Goal: Task Accomplishment & Management: Complete application form

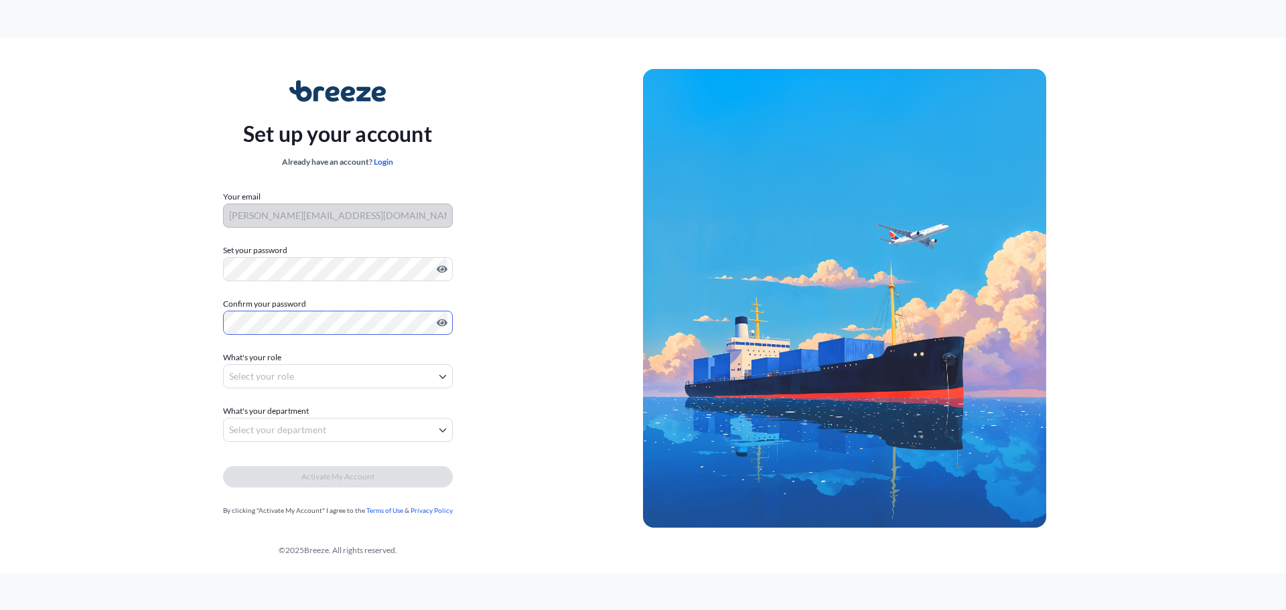
click at [279, 376] on body "Set up your account Already have an account? Login Your email [PERSON_NAME][EMA…" at bounding box center [643, 305] width 1286 height 610
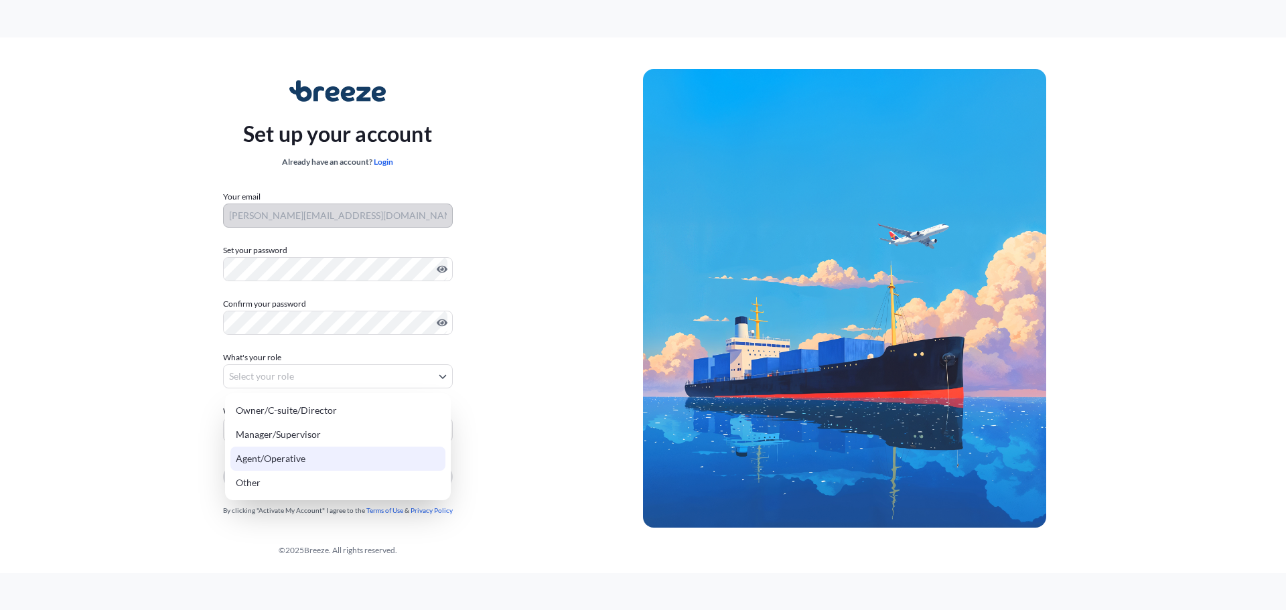
click at [275, 455] on div "Agent/Operative" at bounding box center [337, 459] width 215 height 24
select select "agent/operative"
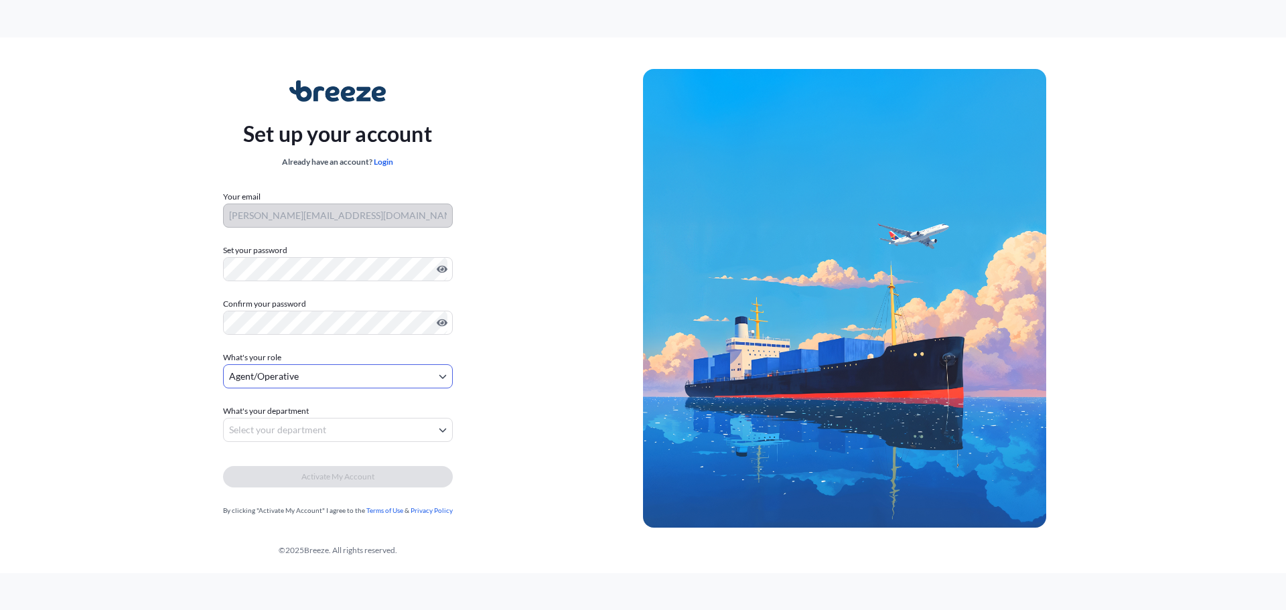
click at [443, 431] on body "Set up your account Already have an account? Login Your email sandra@falconfrei…" at bounding box center [643, 305] width 1286 height 610
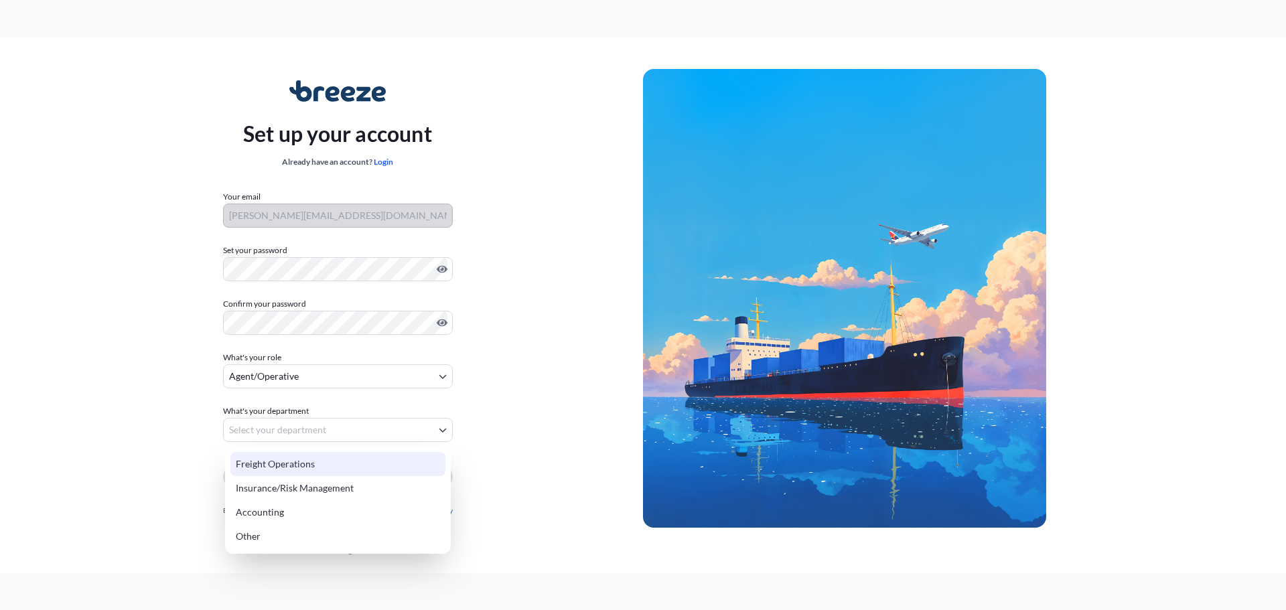
click at [260, 461] on div "Freight Operations" at bounding box center [337, 464] width 215 height 24
select select "freight operations"
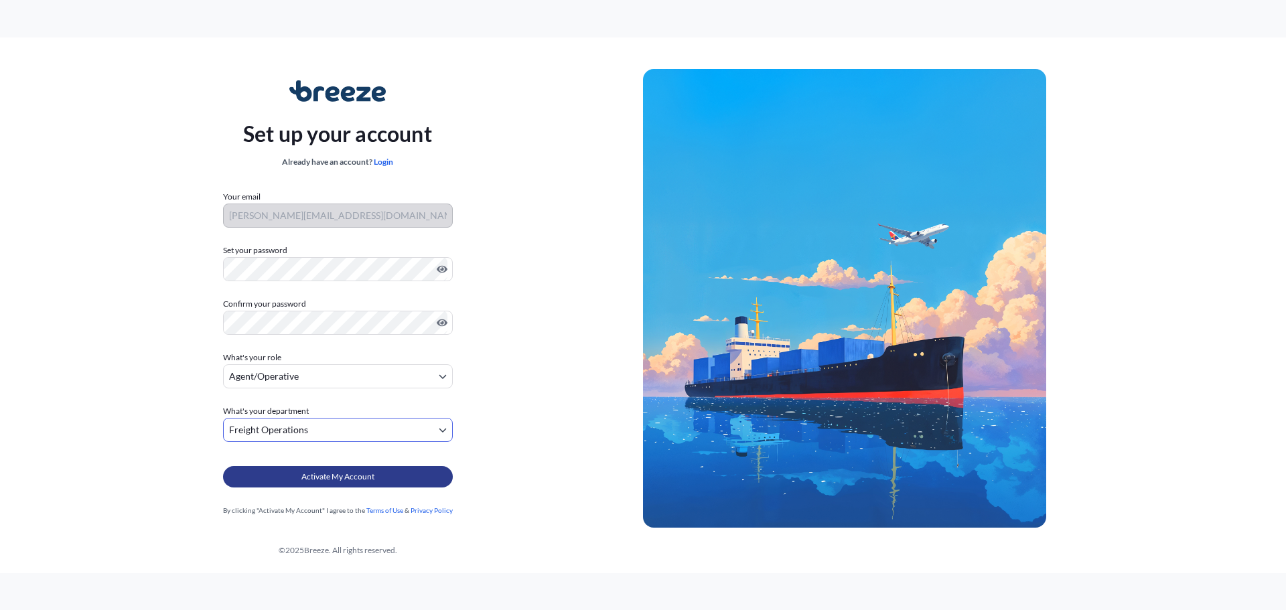
click at [358, 479] on span "Activate My Account" at bounding box center [337, 476] width 73 height 13
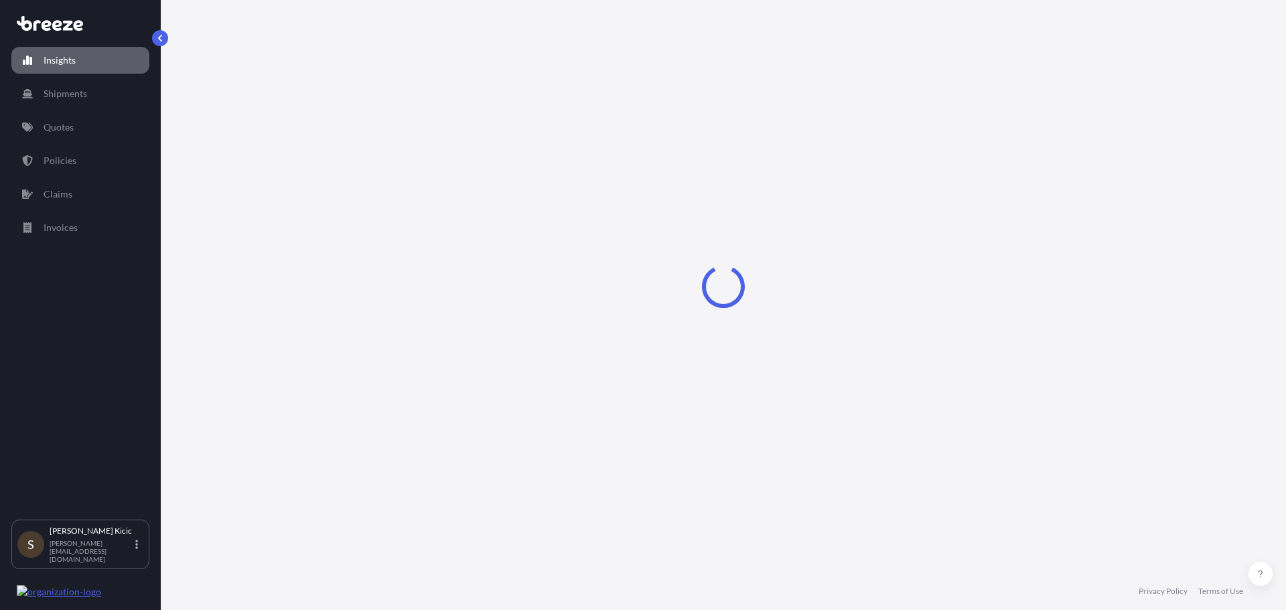
select select "2025"
